Goal: Obtain resource: Download file/media

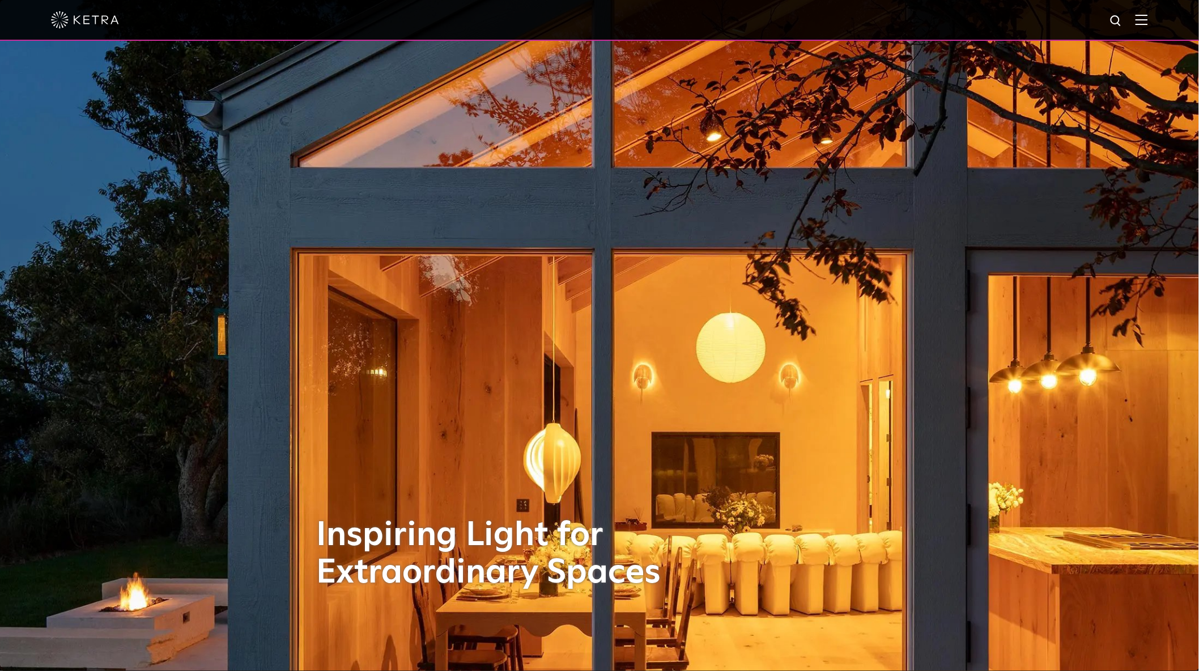
click at [1148, 27] on div at bounding box center [599, 20] width 1097 height 40
click at [1148, 22] on img at bounding box center [1142, 19] width 12 height 11
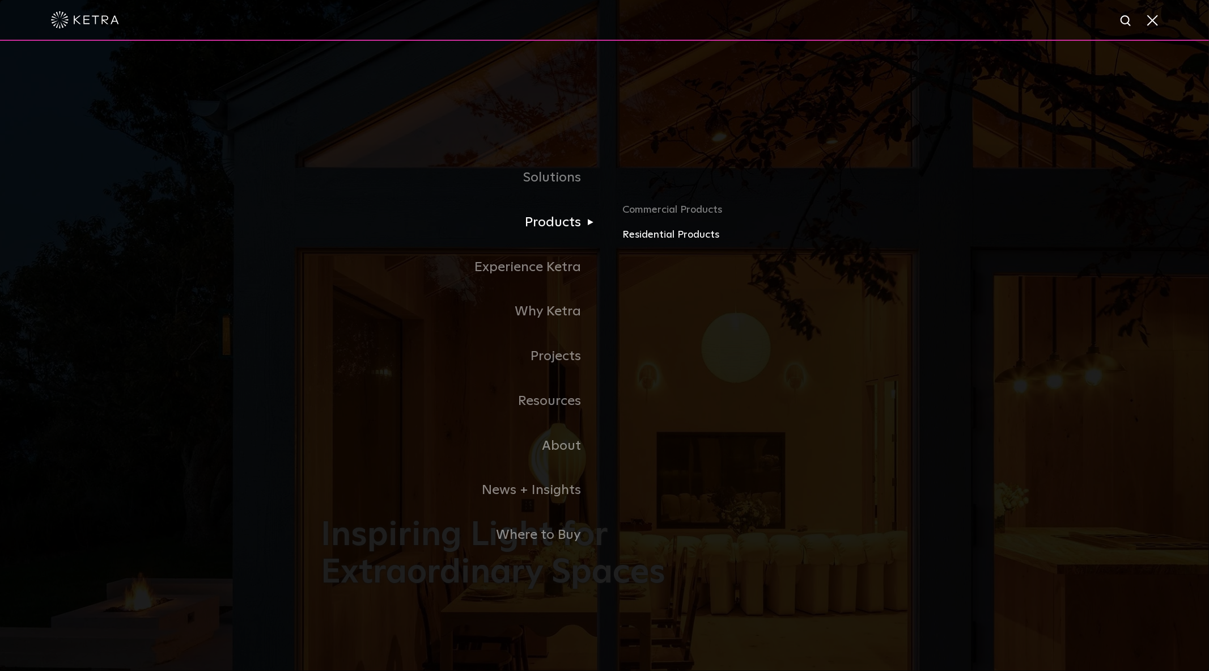
click at [688, 228] on link "Residential Products" at bounding box center [754, 235] width 265 height 16
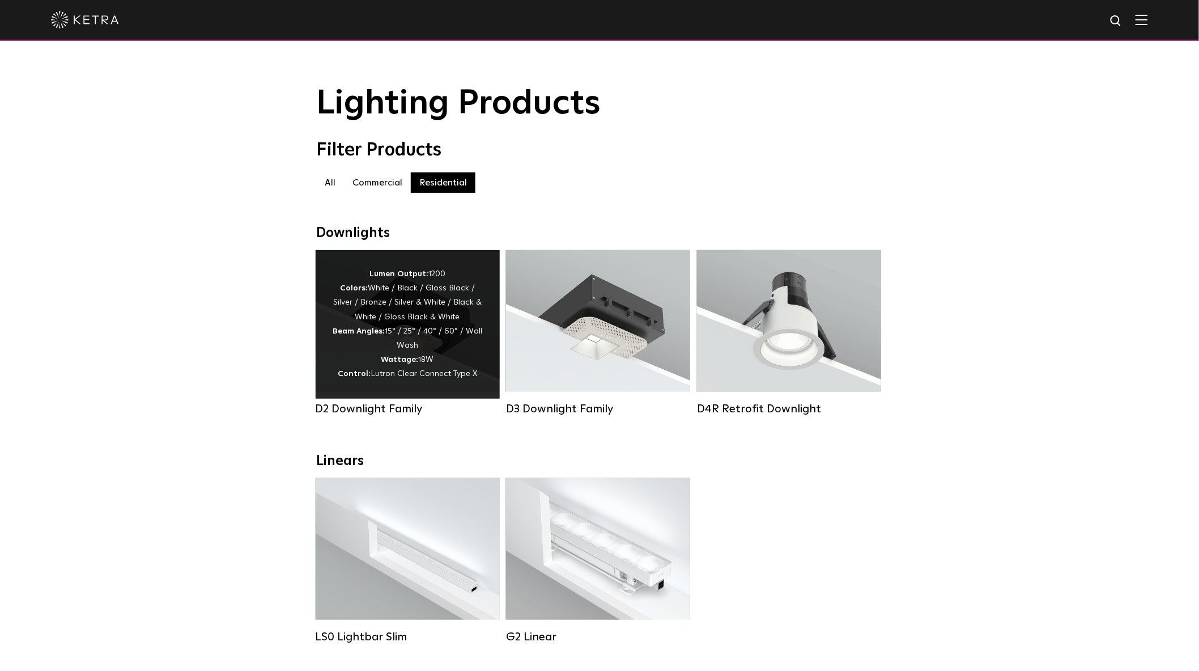
click at [405, 347] on div "Lumen Output: 1200 Colors: White / Black / Gloss Black / Silver / Bronze / Silv…" at bounding box center [408, 324] width 150 height 115
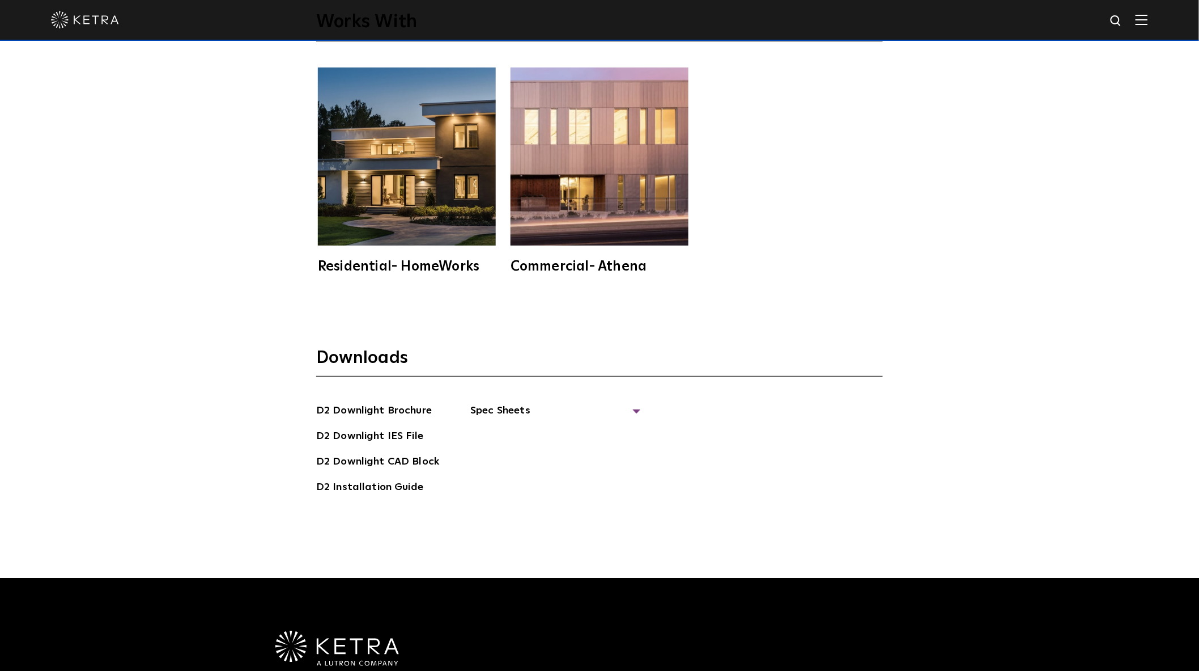
scroll to position [3488, 0]
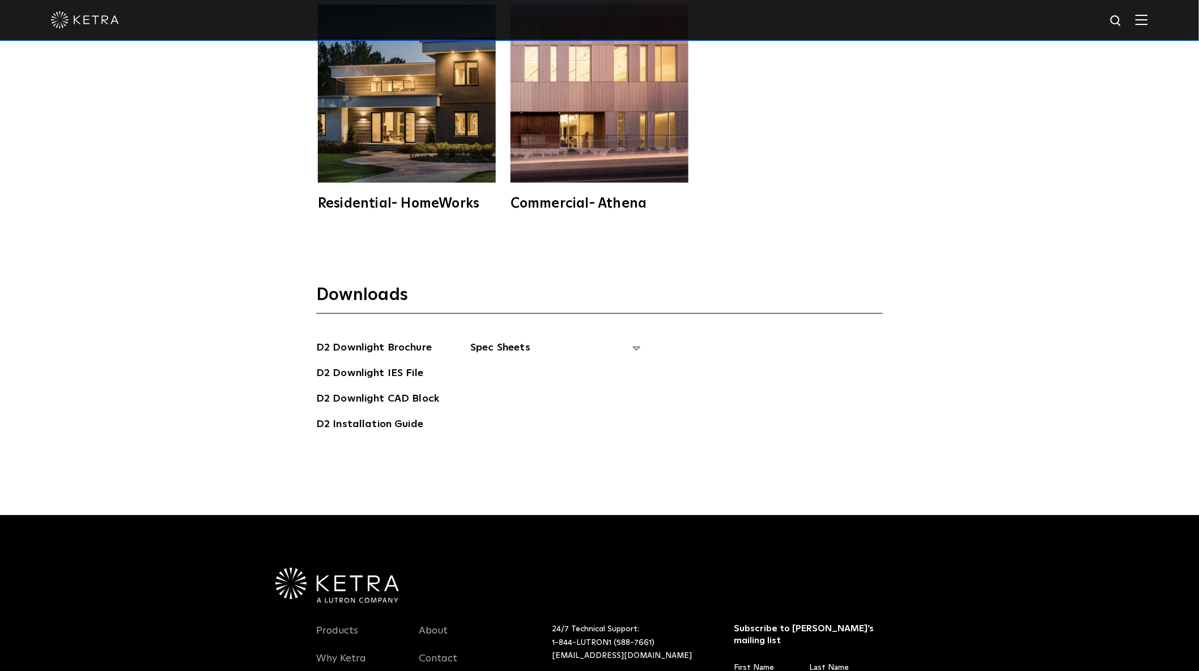
click at [632, 340] on span "Spec Sheets" at bounding box center [555, 352] width 170 height 25
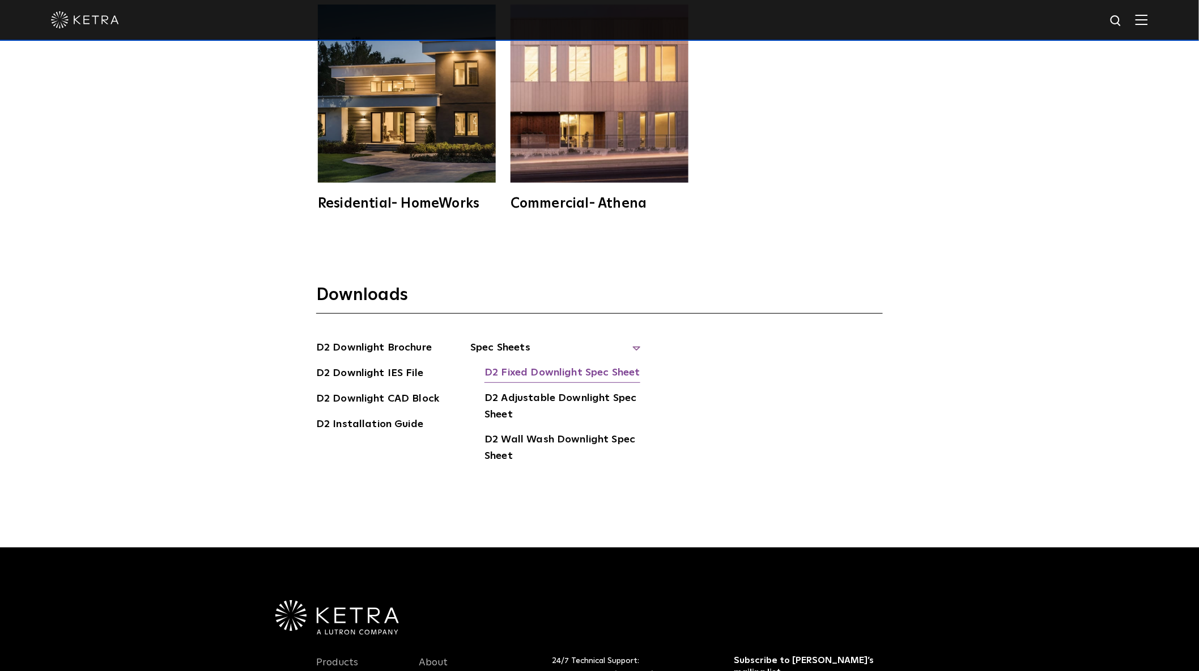
click at [562, 364] on link "D2 Fixed Downlight Spec Sheet" at bounding box center [562, 373] width 155 height 18
